Goal: Task Accomplishment & Management: Manage account settings

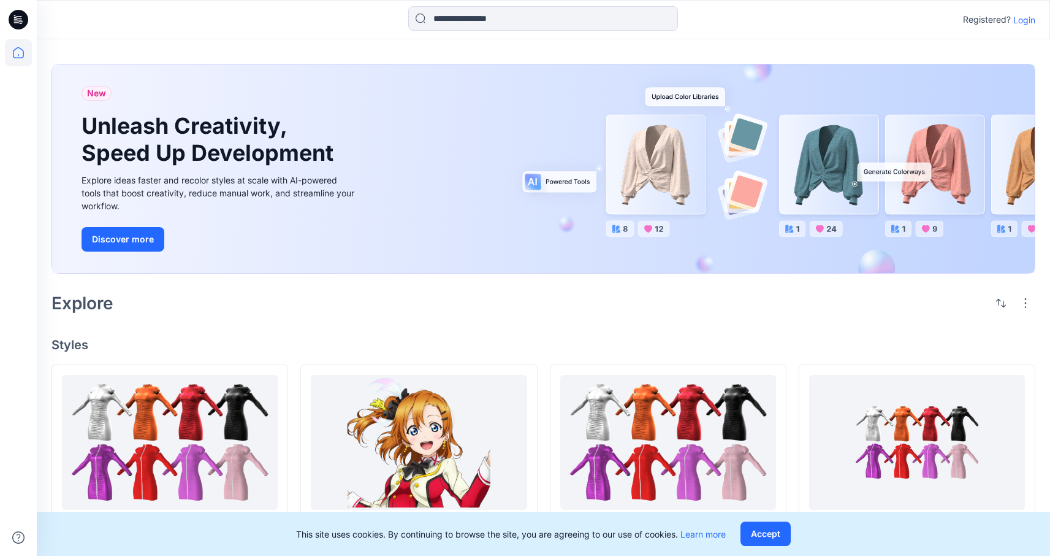
click at [1033, 20] on p "Login" at bounding box center [1025, 19] width 22 height 13
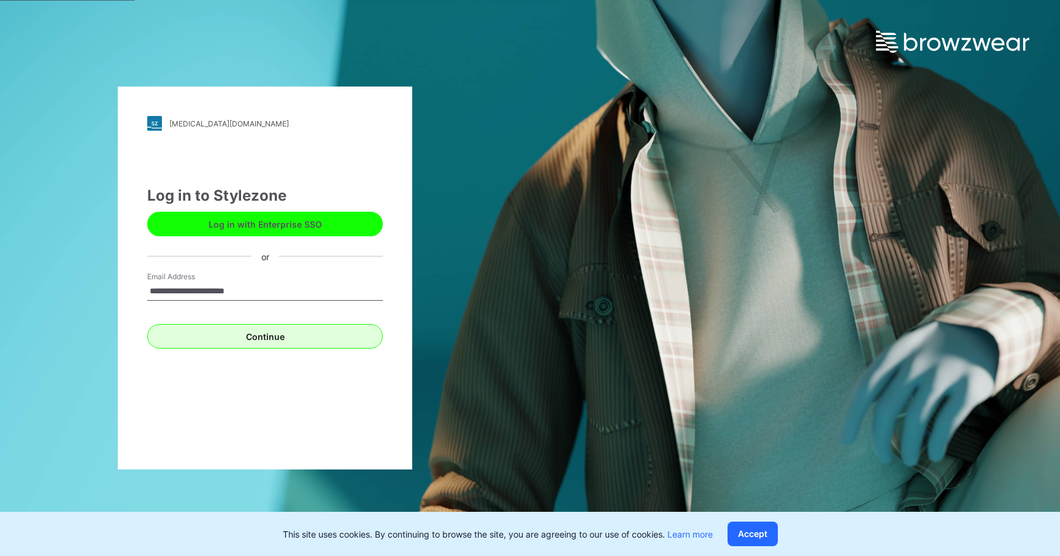
type input "**********"
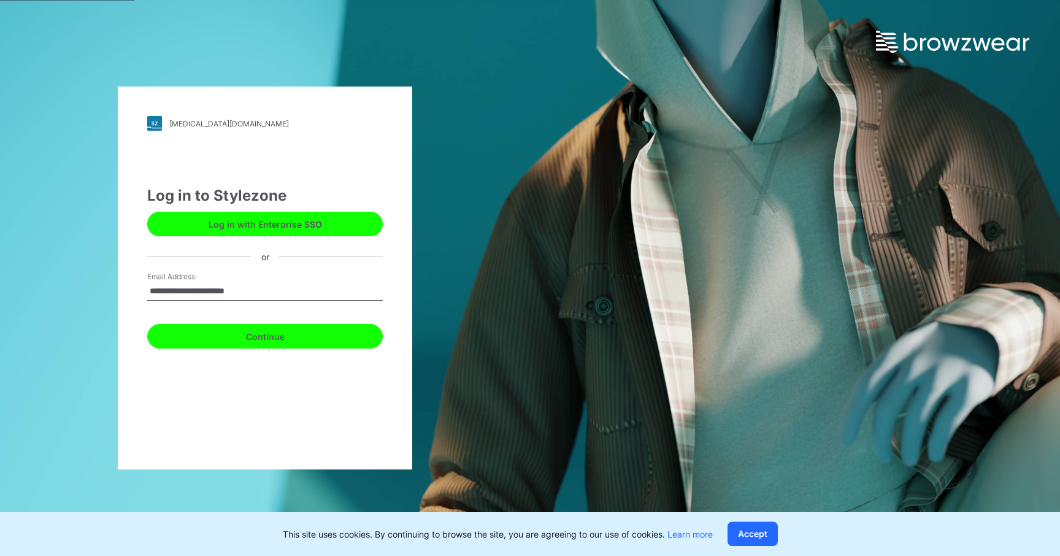
click at [291, 327] on button "Continue" at bounding box center [264, 336] width 235 height 25
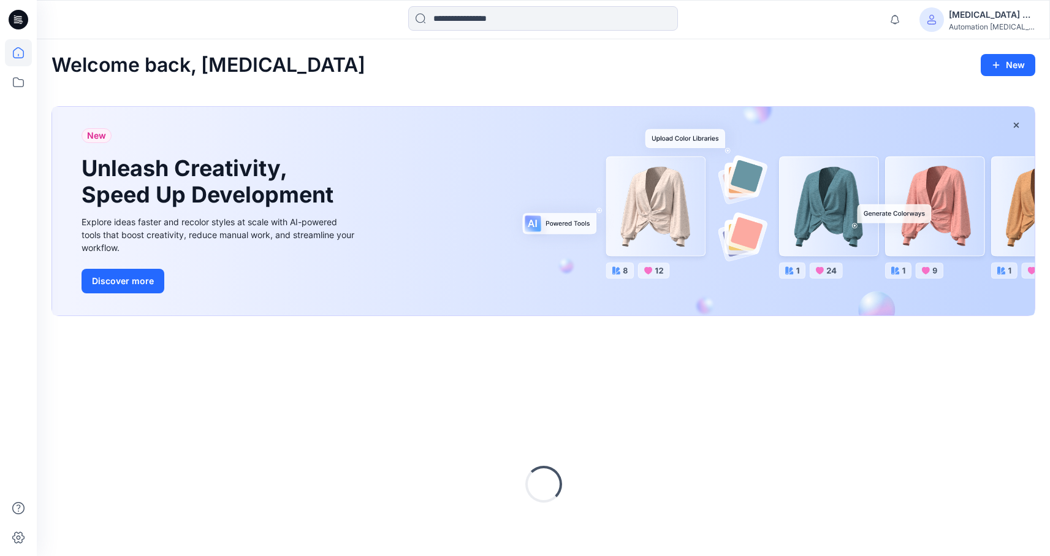
click at [983, 10] on div "Testim +567" at bounding box center [992, 14] width 86 height 15
